Goal: Task Accomplishment & Management: Manage account settings

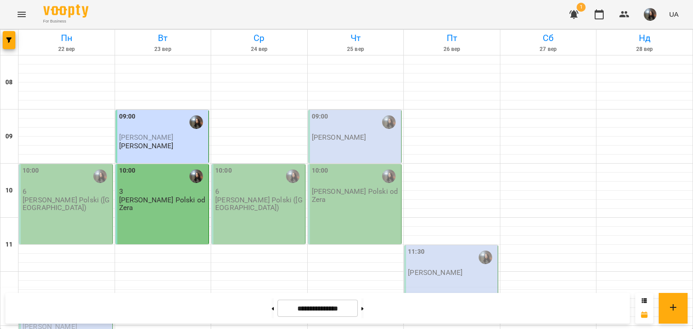
scroll to position [271, 0]
click at [272, 314] on button at bounding box center [273, 309] width 2 height 20
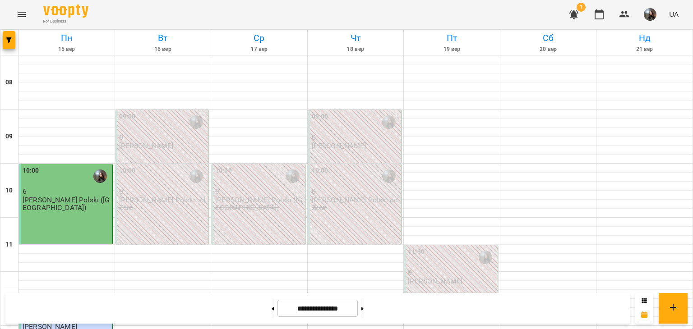
scroll to position [0, 0]
click at [364, 316] on button at bounding box center [362, 309] width 2 height 20
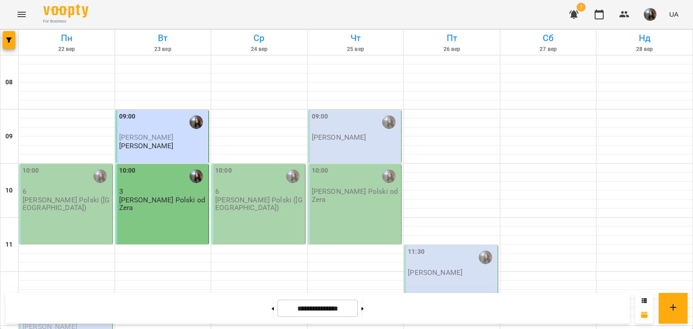
click at [194, 208] on div "10:00 3 J. Polski od Zera" at bounding box center [162, 204] width 94 height 80
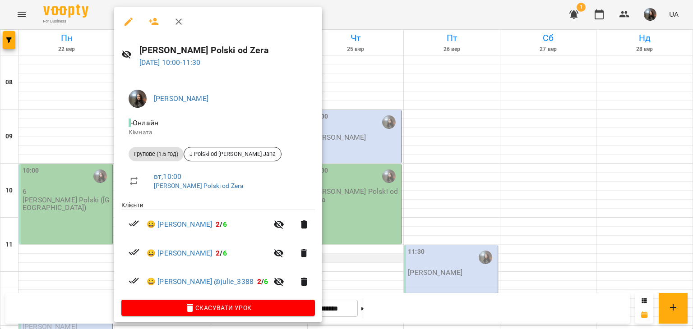
click at [342, 256] on div at bounding box center [346, 164] width 693 height 329
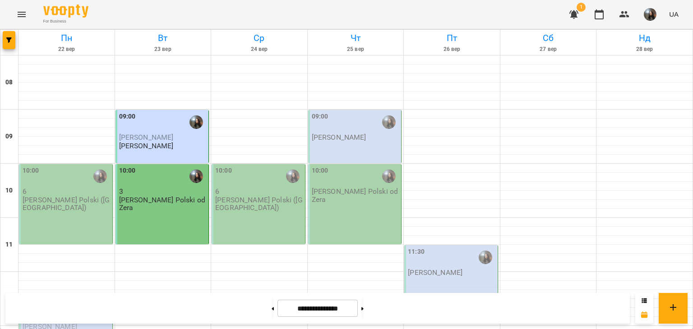
click at [173, 138] on p "[PERSON_NAME]" at bounding box center [163, 138] width 88 height 8
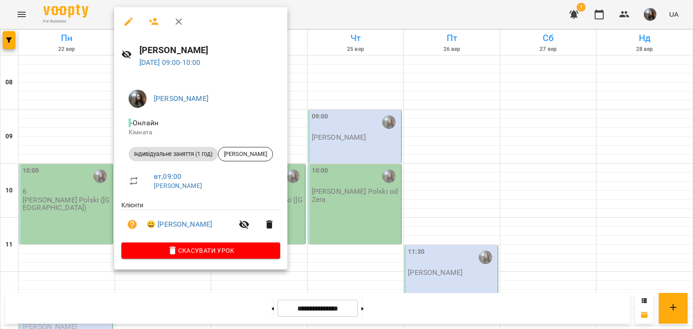
click at [305, 249] on div at bounding box center [346, 164] width 693 height 329
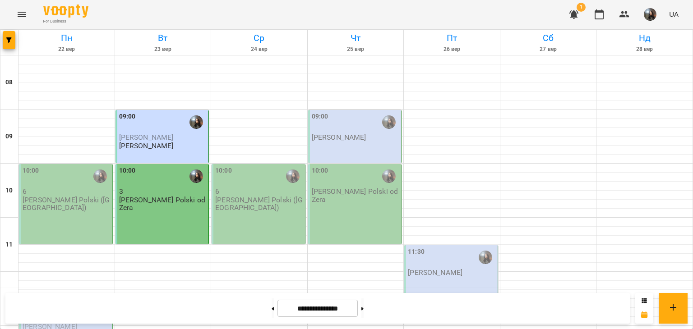
click at [152, 139] on span "[PERSON_NAME]" at bounding box center [146, 137] width 55 height 9
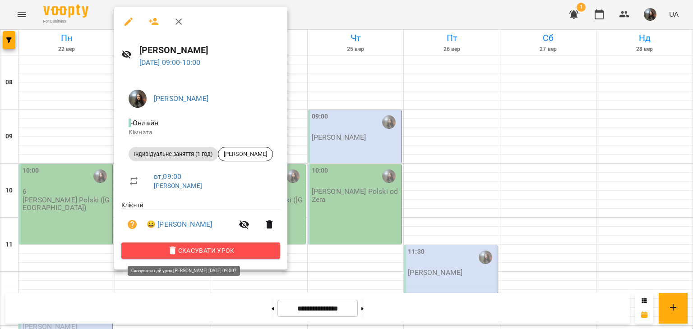
click at [211, 251] on span "Скасувати Урок" at bounding box center [201, 250] width 144 height 11
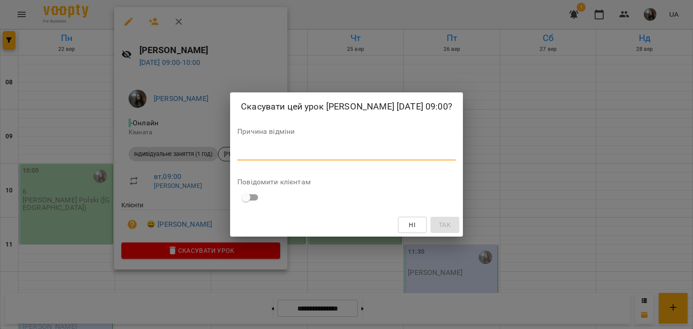
click at [304, 157] on textarea at bounding box center [346, 153] width 218 height 9
click at [566, 156] on div "Скасувати цей урок [PERSON_NAME] [DATE] 09:00? Причина відміни * Повідомити клі…" at bounding box center [346, 164] width 693 height 329
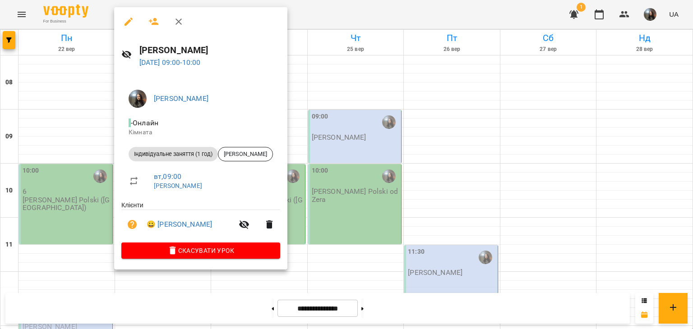
click at [83, 98] on div at bounding box center [346, 164] width 693 height 329
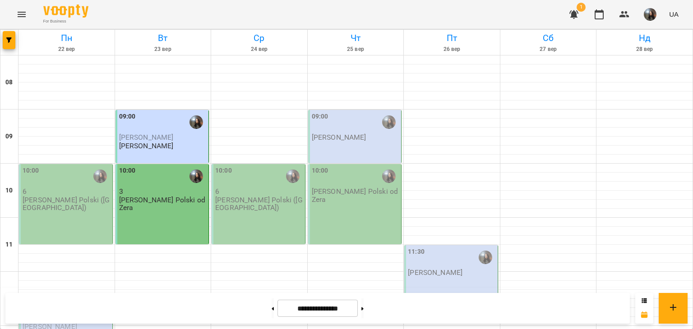
scroll to position [271, 0]
click at [364, 304] on button at bounding box center [362, 309] width 2 height 20
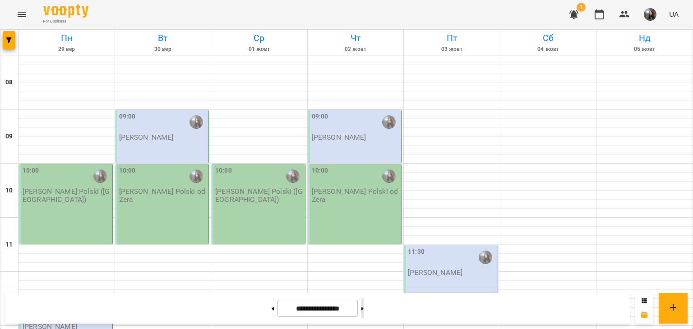
click at [364, 304] on button at bounding box center [362, 309] width 2 height 20
click at [272, 314] on button at bounding box center [273, 309] width 2 height 20
click at [272, 313] on button at bounding box center [273, 309] width 2 height 20
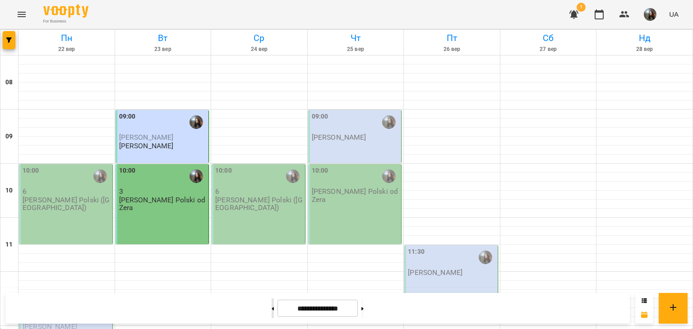
click at [272, 312] on button at bounding box center [273, 309] width 2 height 20
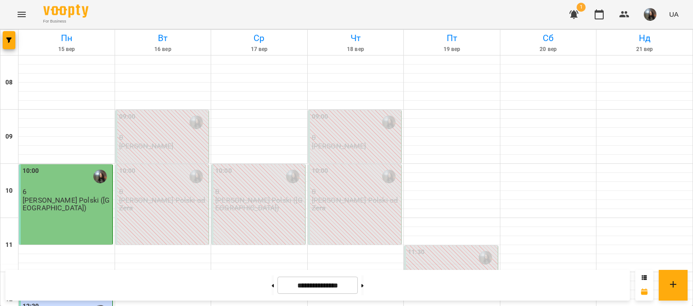
scroll to position [180, 0]
click at [458, 277] on p "[PERSON_NAME]" at bounding box center [435, 281] width 55 height 8
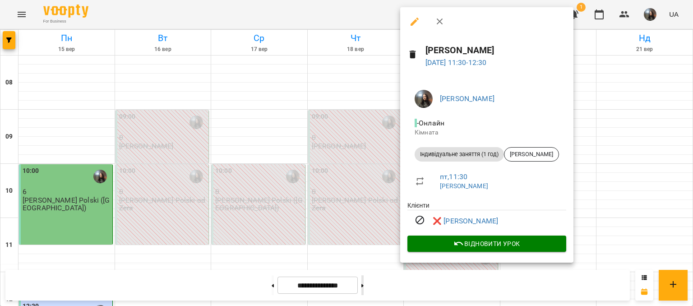
click at [372, 284] on div at bounding box center [346, 153] width 693 height 306
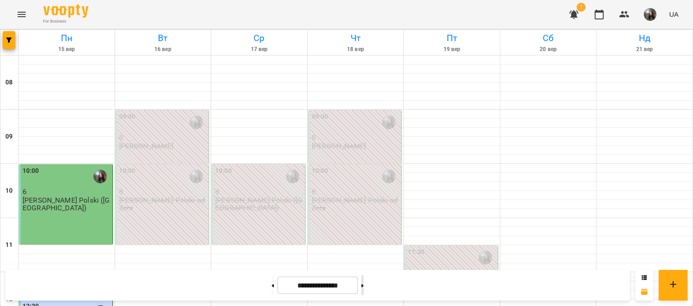
click at [364, 286] on button at bounding box center [362, 285] width 2 height 20
type input "**********"
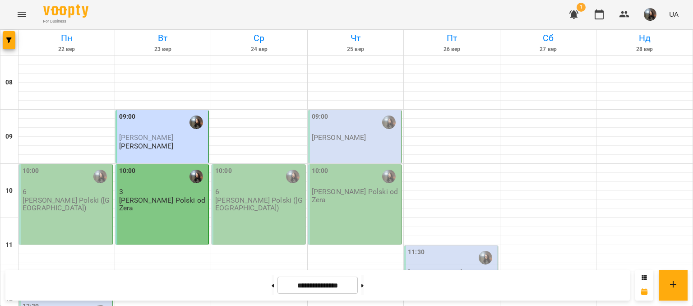
click at [459, 269] on p "[PERSON_NAME]" at bounding box center [435, 273] width 55 height 8
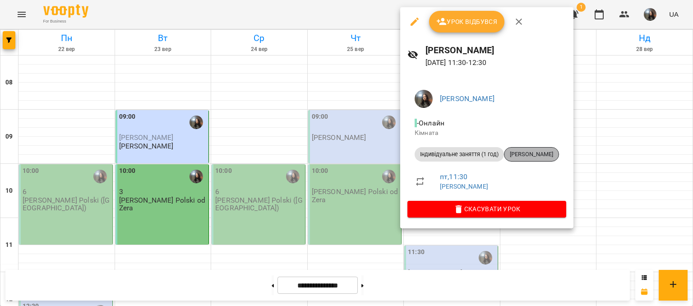
click at [541, 148] on div "[PERSON_NAME]" at bounding box center [531, 154] width 55 height 14
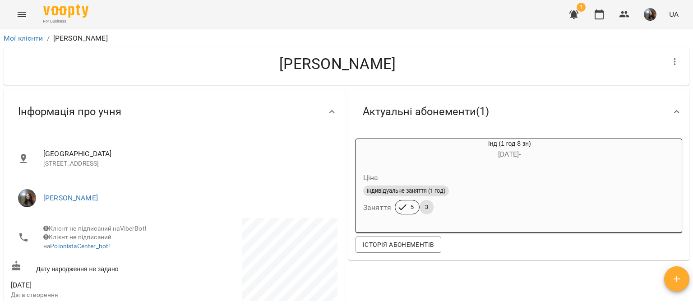
click at [16, 13] on icon "Menu" at bounding box center [21, 14] width 11 height 11
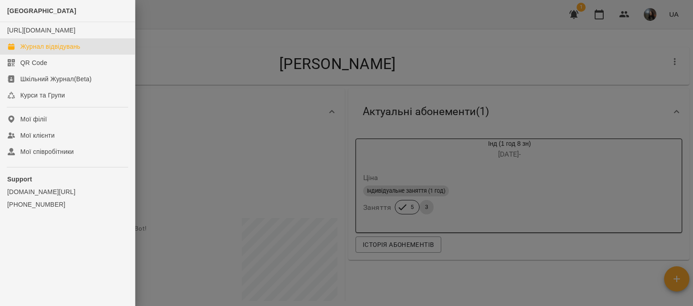
click at [37, 51] on div "Журнал відвідувань" at bounding box center [50, 46] width 60 height 9
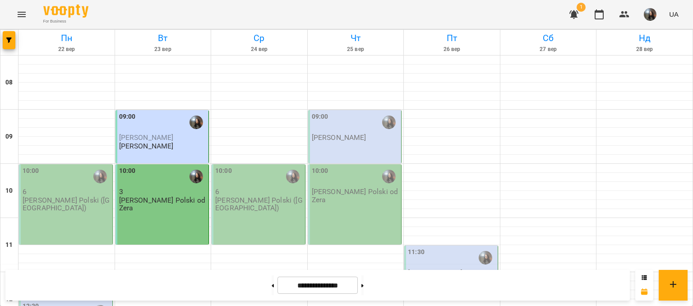
scroll to position [512, 0]
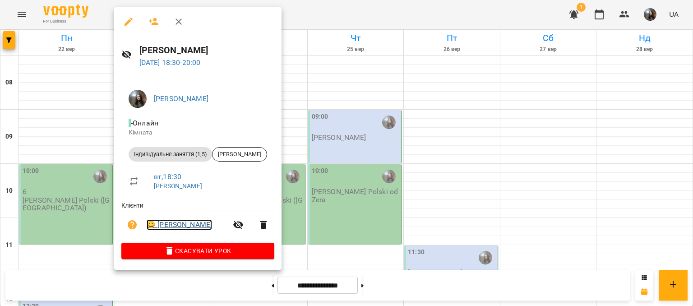
click at [180, 220] on link "😀 [PERSON_NAME]" at bounding box center [179, 224] width 65 height 11
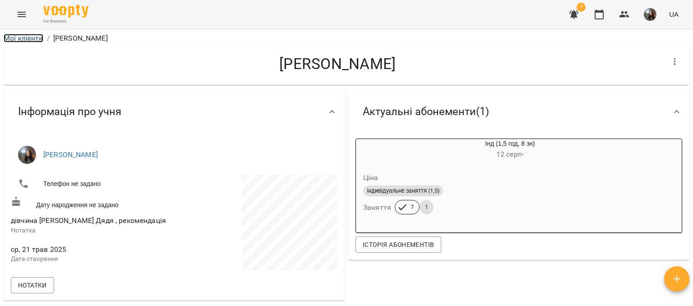
click at [30, 34] on link "Мої клієнти" at bounding box center [24, 38] width 40 height 9
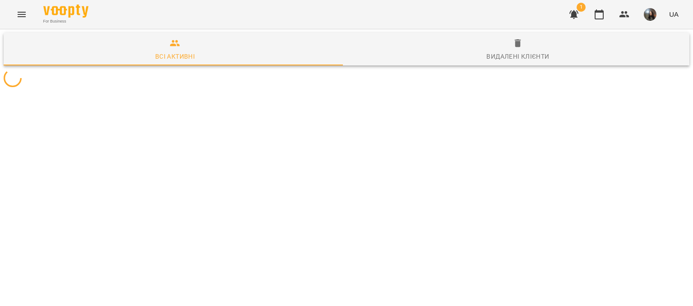
click at [23, 12] on icon "Menu" at bounding box center [22, 14] width 8 height 5
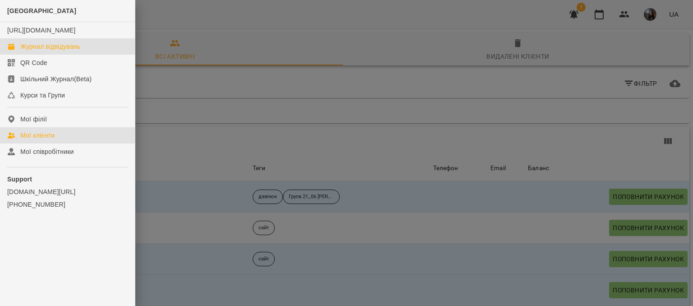
click at [37, 51] on div "Журнал відвідувань" at bounding box center [50, 46] width 60 height 9
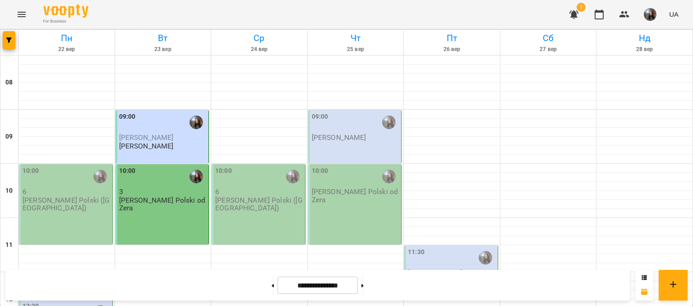
scroll to position [45, 0]
click at [272, 284] on button at bounding box center [273, 285] width 2 height 20
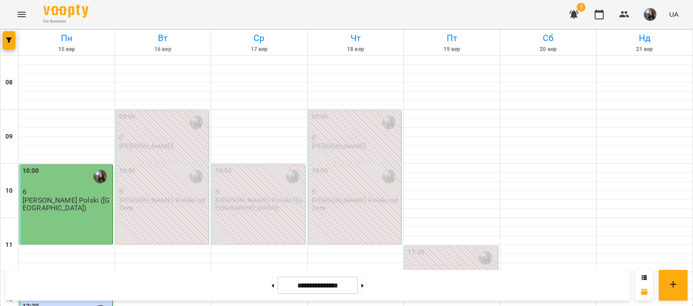
scroll to position [90, 0]
click at [272, 291] on button at bounding box center [273, 285] width 2 height 20
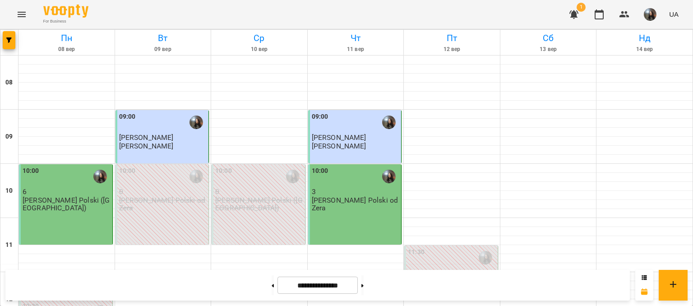
scroll to position [496, 0]
click at [364, 287] on button at bounding box center [362, 285] width 2 height 20
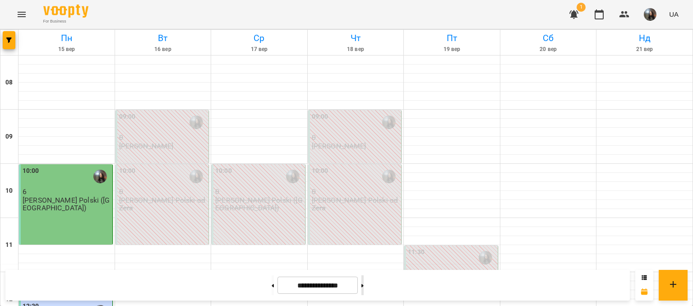
click at [364, 277] on button at bounding box center [362, 285] width 2 height 20
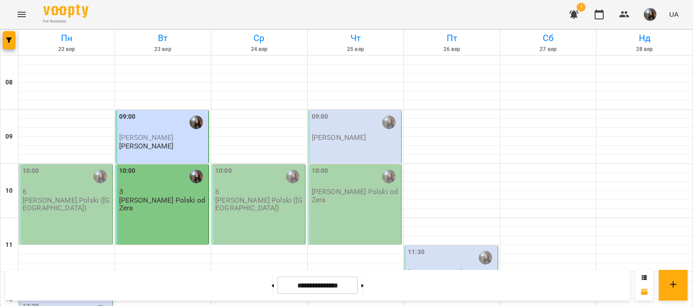
scroll to position [0, 0]
click at [171, 150] on div "09:00 [PERSON_NAME] [PERSON_NAME]" at bounding box center [162, 136] width 94 height 53
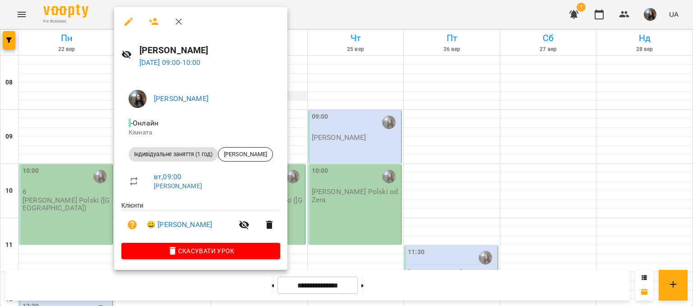
click at [303, 94] on div at bounding box center [346, 153] width 693 height 306
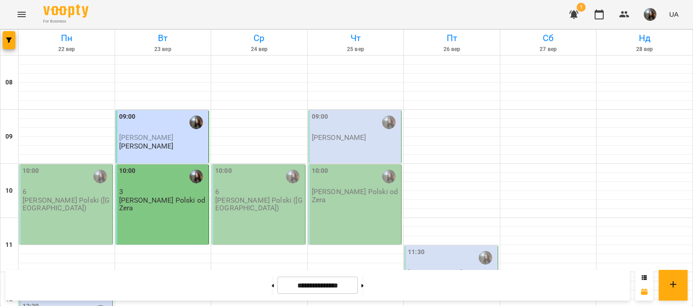
scroll to position [226, 0]
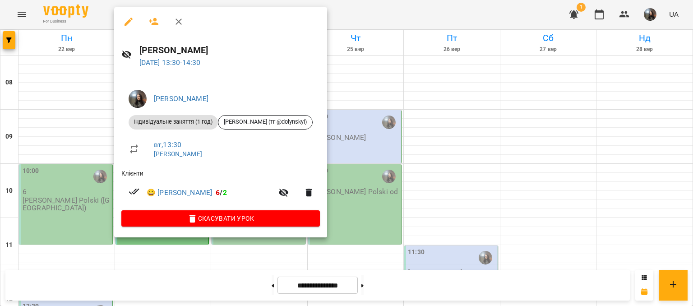
click at [80, 60] on div at bounding box center [346, 153] width 693 height 306
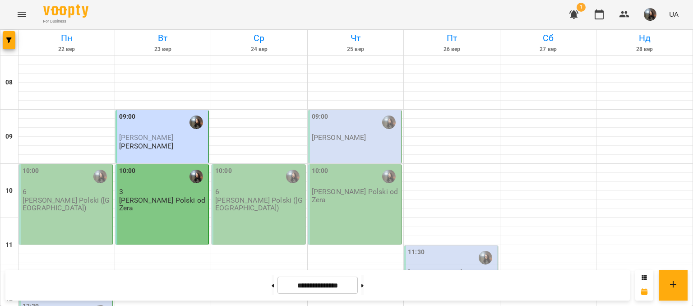
scroll to position [0, 0]
click at [272, 294] on button at bounding box center [273, 285] width 2 height 20
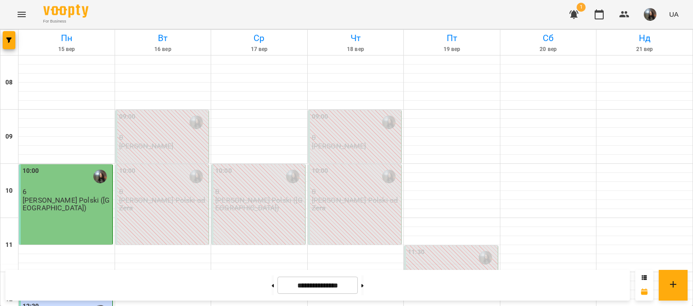
scroll to position [451, 0]
click at [272, 294] on button at bounding box center [273, 285] width 2 height 20
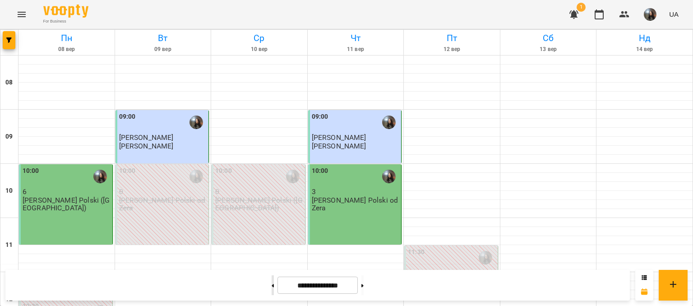
click at [272, 287] on button at bounding box center [273, 285] width 2 height 20
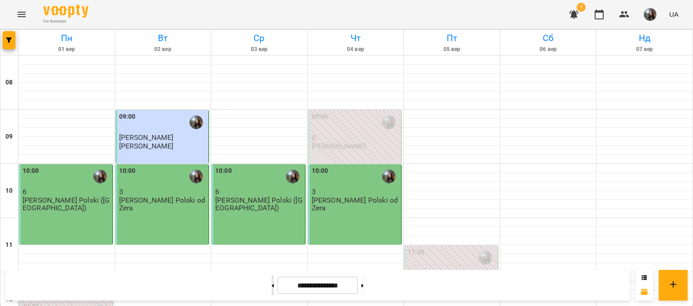
click at [272, 287] on button at bounding box center [273, 285] width 2 height 20
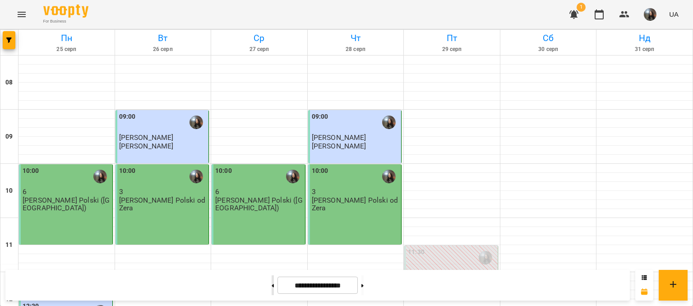
click at [272, 283] on button at bounding box center [273, 285] width 2 height 20
click at [364, 284] on button at bounding box center [362, 285] width 2 height 20
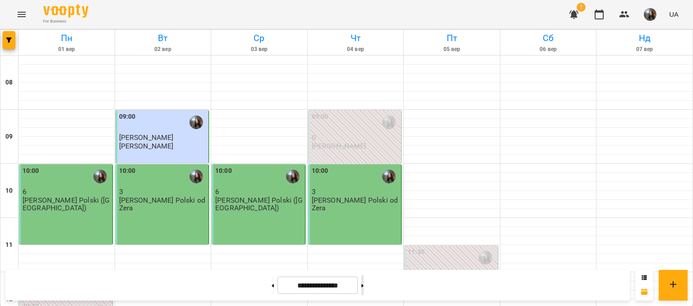
click at [364, 284] on button at bounding box center [362, 285] width 2 height 20
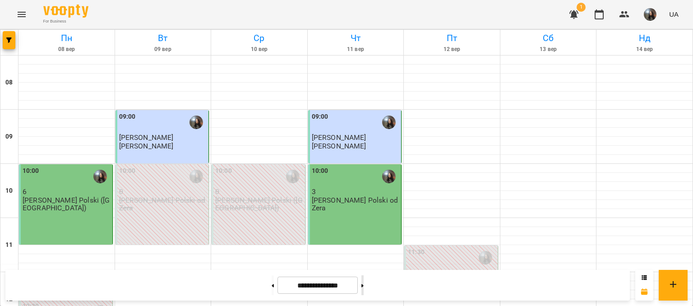
click at [364, 284] on button at bounding box center [362, 285] width 2 height 20
type input "**********"
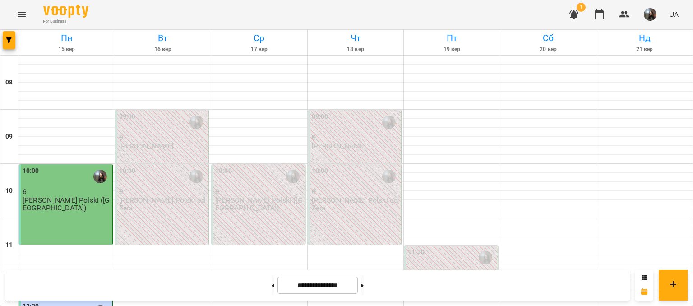
scroll to position [0, 0]
